Goal: Information Seeking & Learning: Learn about a topic

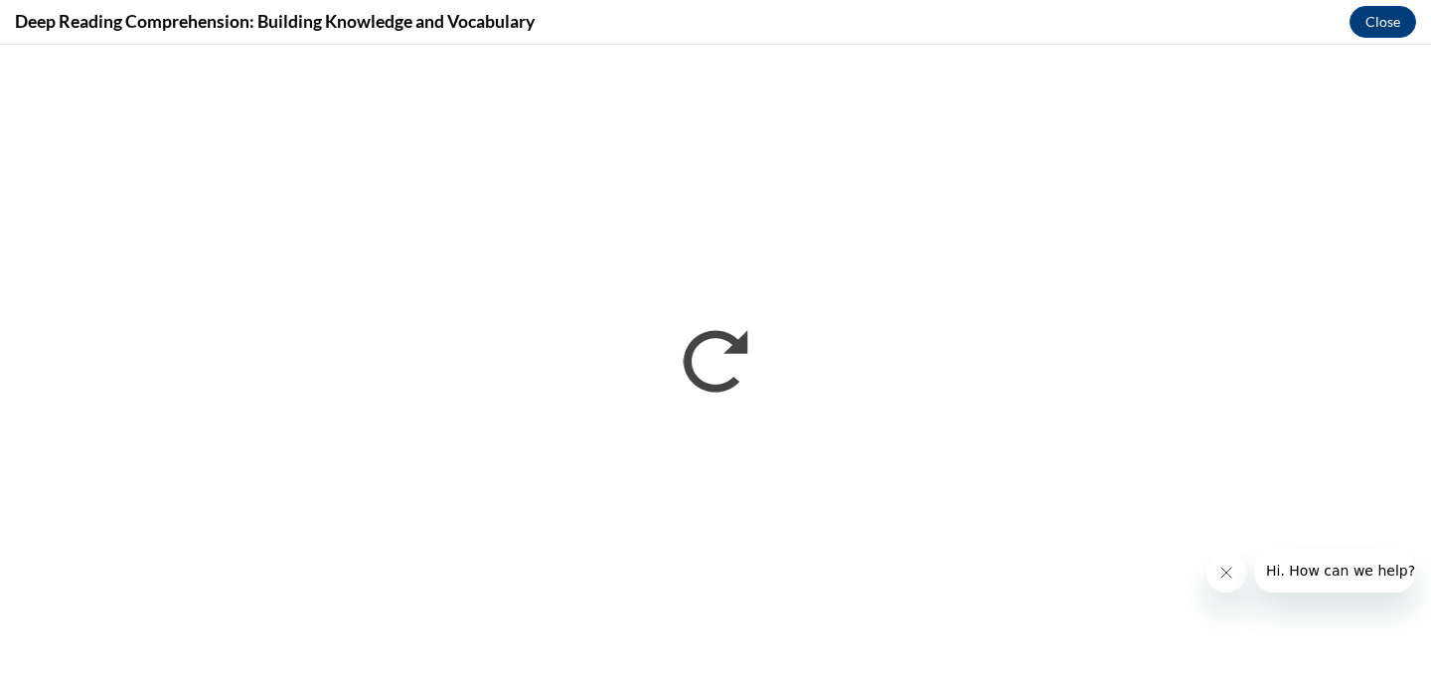
click at [1430, 466] on iframe "</div></body> </html>" at bounding box center [715, 362] width 1431 height 635
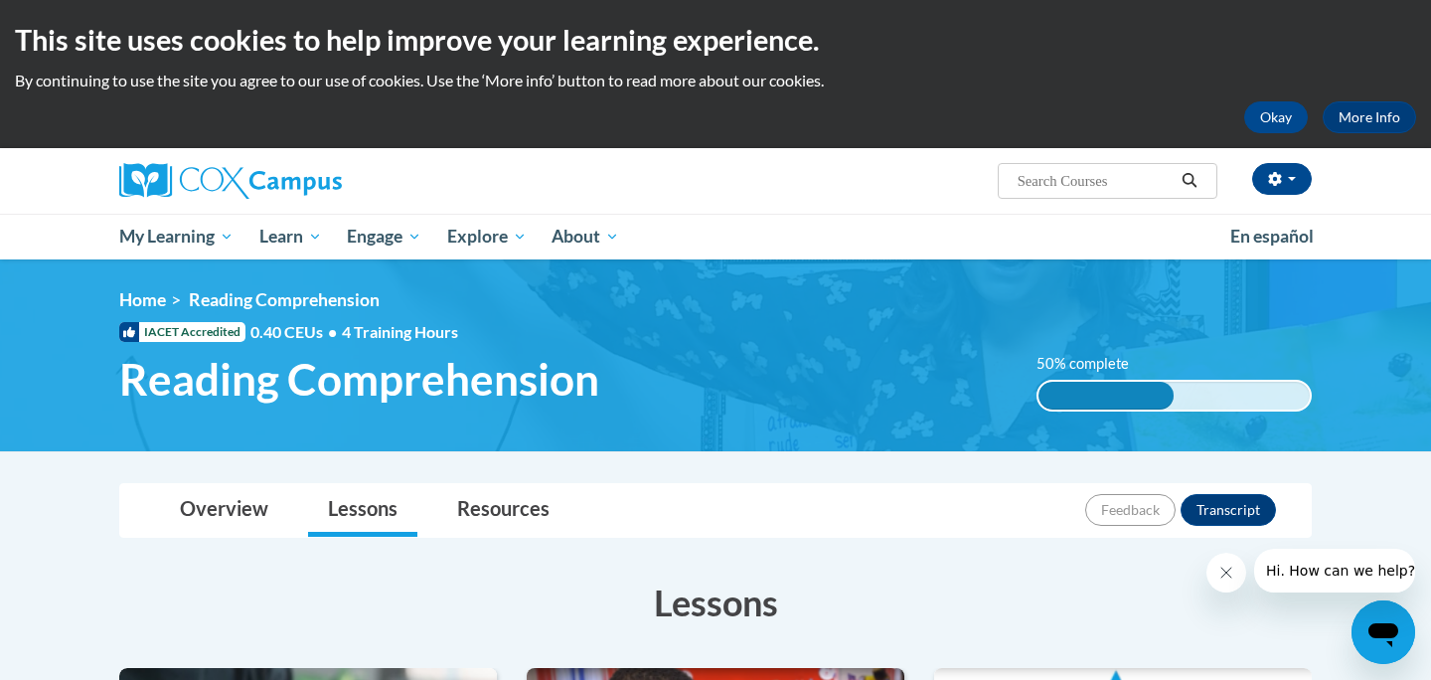
drag, startPoint x: 903, startPoint y: 623, endPoint x: 925, endPoint y: 595, distance: 35.4
click at [904, 622] on h3 "Lessons" at bounding box center [715, 602] width 1193 height 50
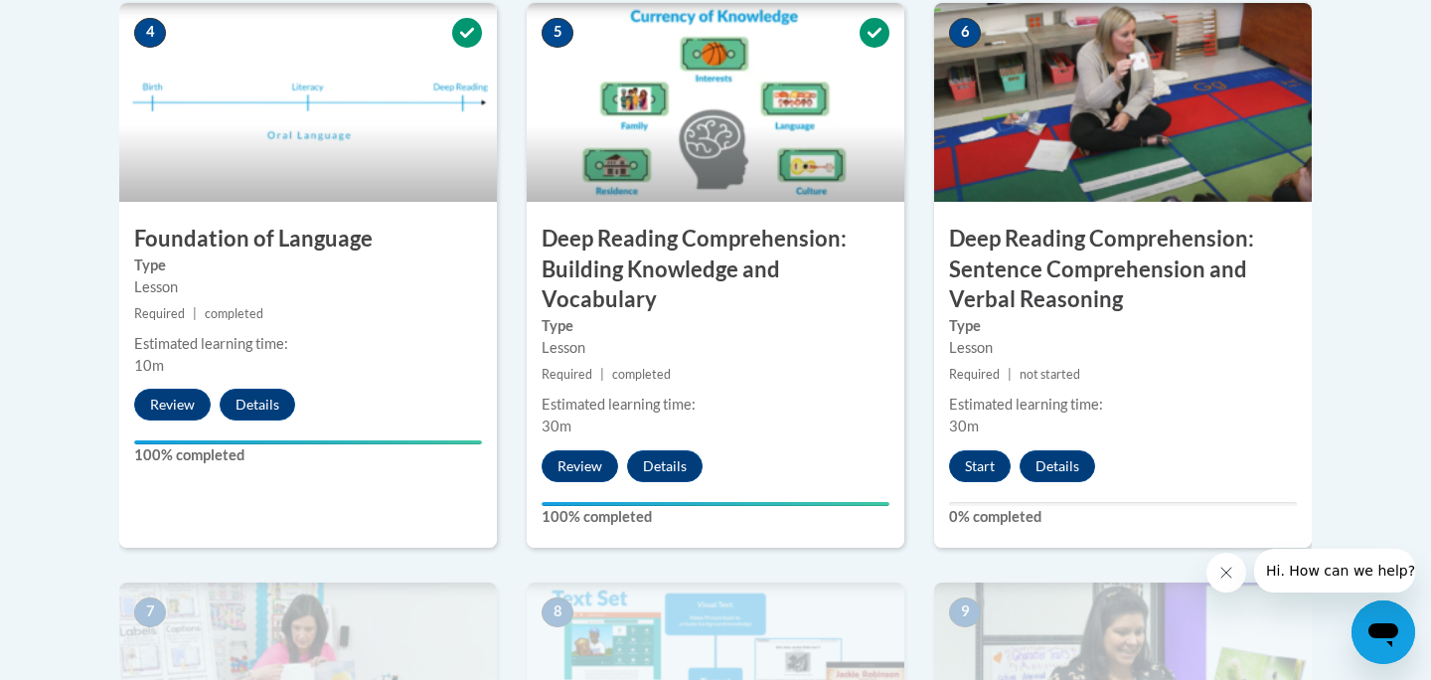
scroll to position [1193, 0]
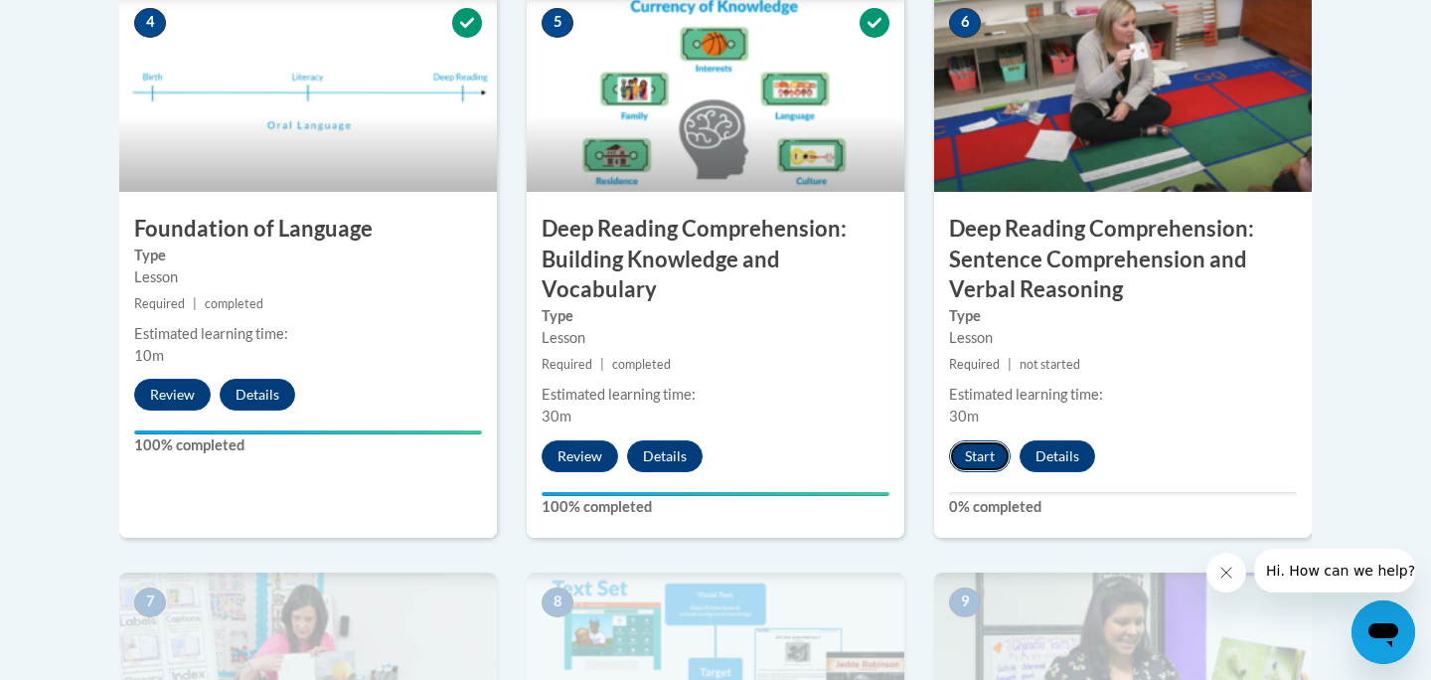
click at [986, 446] on button "Start" at bounding box center [980, 456] width 62 height 32
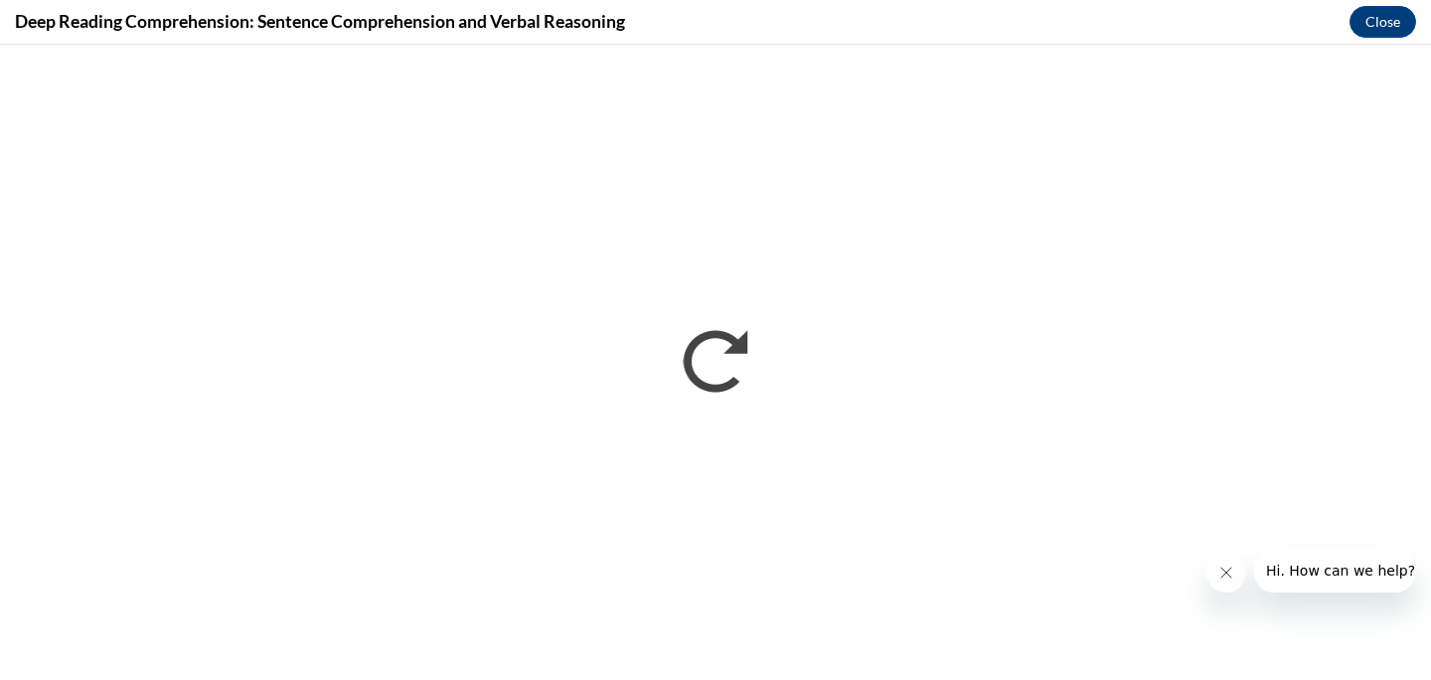
scroll to position [0, 0]
